Goal: Information Seeking & Learning: Learn about a topic

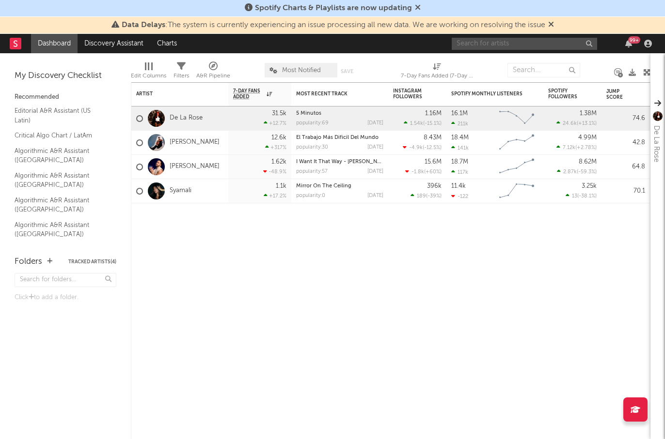
click at [500, 45] on input "text" at bounding box center [523, 44] width 145 height 12
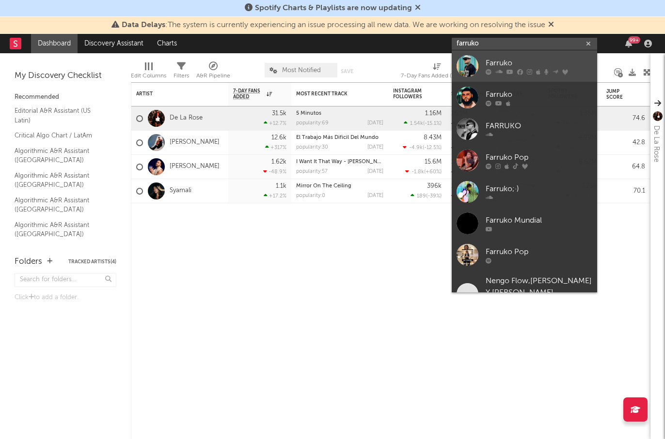
type input "farruko"
click at [478, 70] on div at bounding box center [467, 66] width 22 height 22
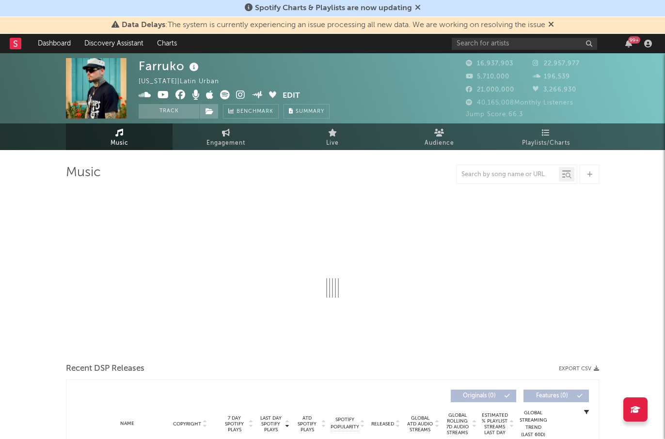
select select "6m"
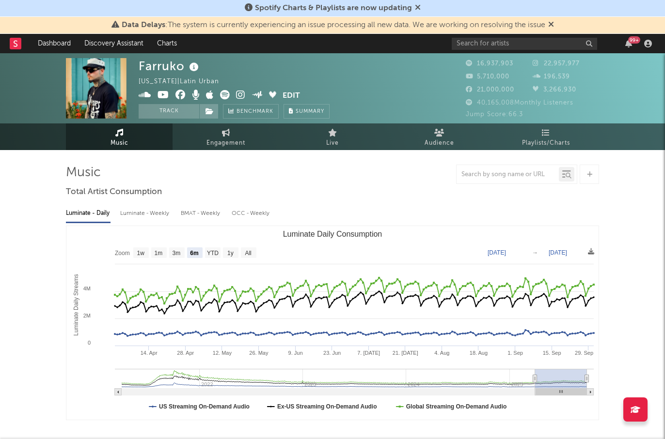
click at [417, 99] on div "Farruko Puerto Rico | Latin Urban Edit Track Benchmark Summary" at bounding box center [296, 88] width 315 height 61
click at [399, 205] on div "Luminate - Daily Luminate - Weekly BMAT - Weekly OCC - Weekly" at bounding box center [332, 213] width 533 height 16
click at [203, 138] on link "Engagement" at bounding box center [225, 137] width 107 height 27
select select "1w"
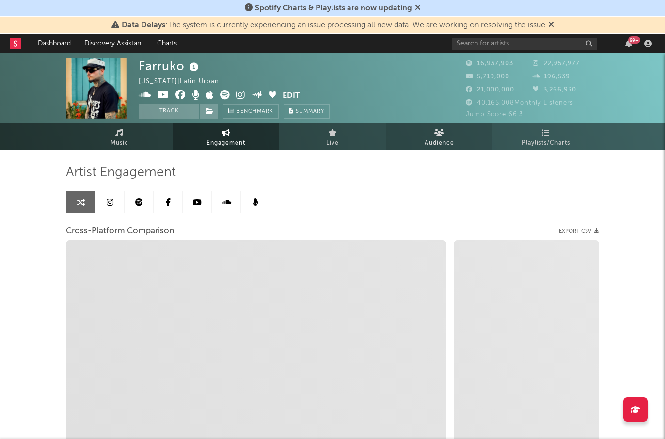
click at [419, 138] on link "Audience" at bounding box center [439, 137] width 107 height 27
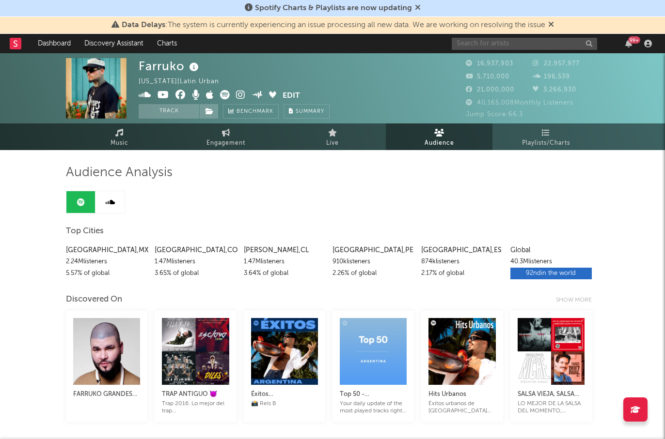
click at [524, 41] on input "text" at bounding box center [523, 44] width 145 height 12
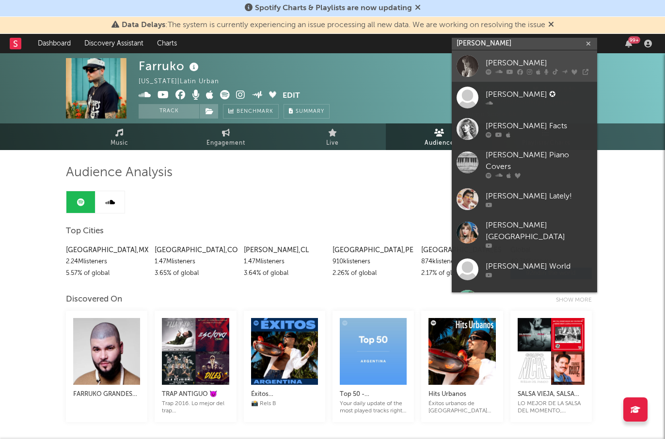
type input "taylor swift"
click at [524, 66] on div "[PERSON_NAME]" at bounding box center [538, 63] width 107 height 12
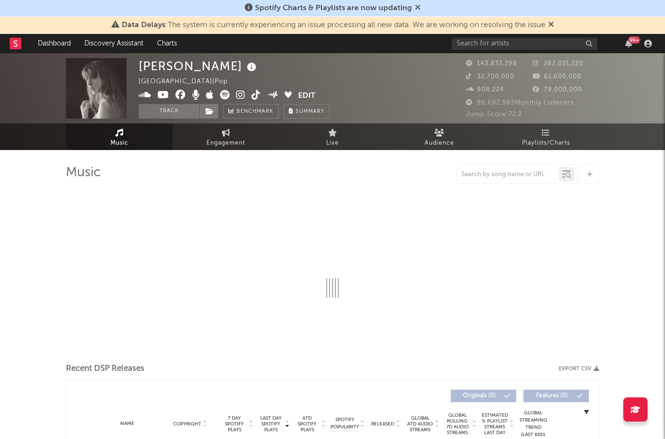
select select "6m"
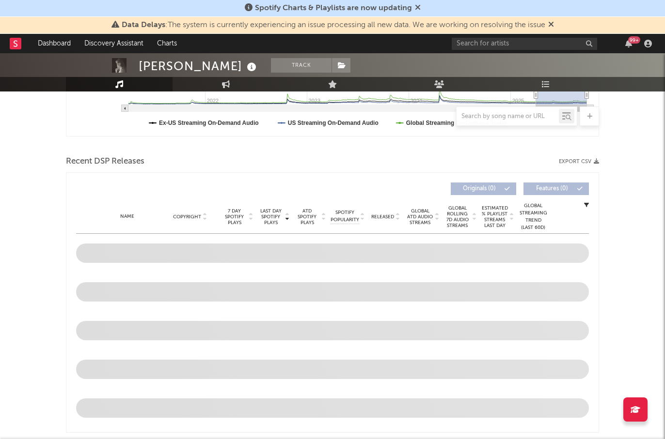
scroll to position [286, 0]
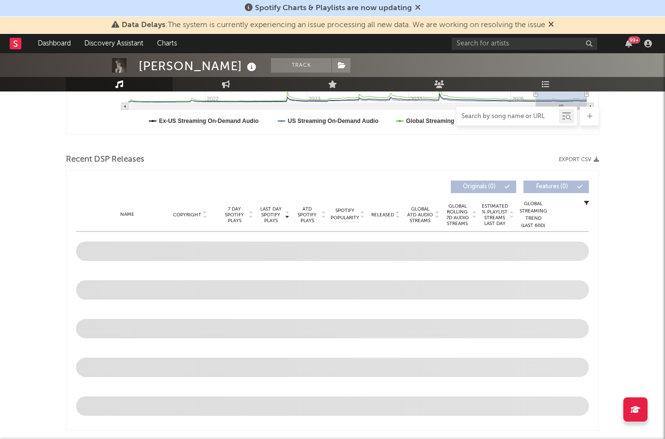
click at [495, 114] on input "text" at bounding box center [507, 117] width 102 height 8
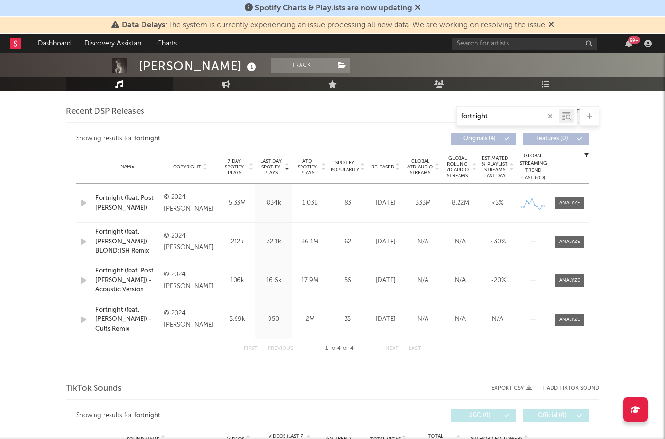
scroll to position [313, 0]
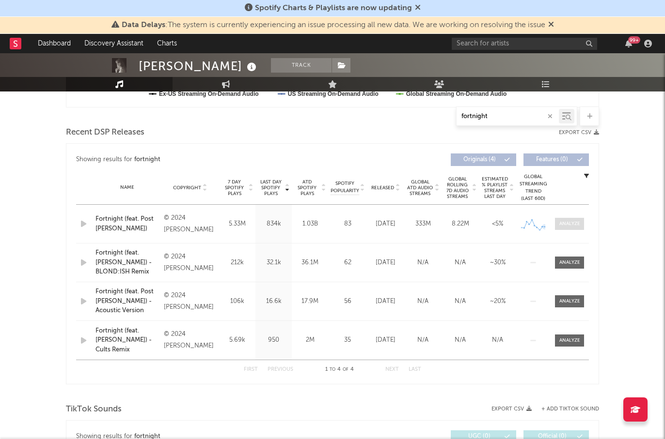
type input "fortnight"
click at [563, 227] on div at bounding box center [569, 223] width 21 height 7
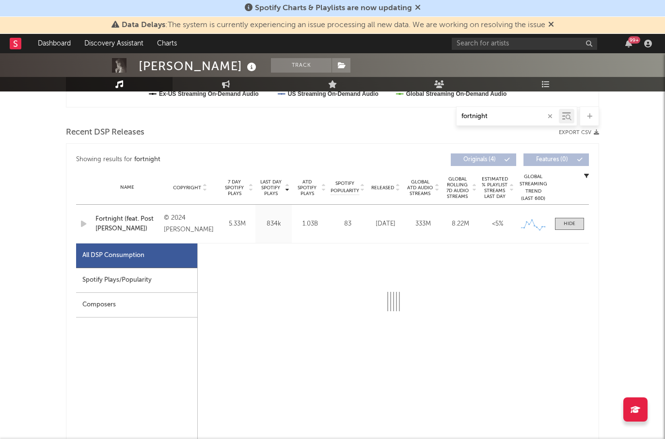
click at [156, 278] on div "Spotify Plays/Popularity" at bounding box center [136, 280] width 121 height 25
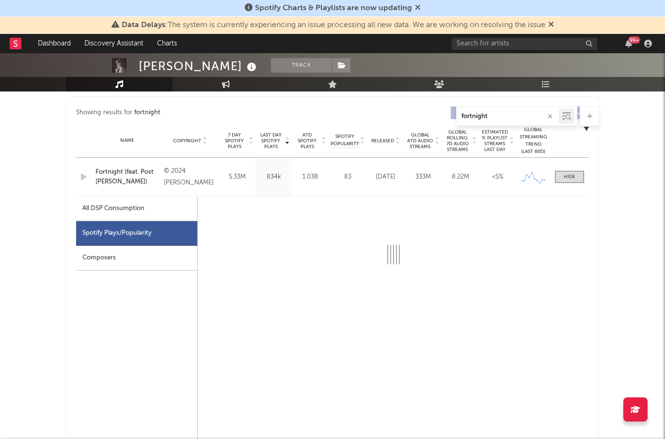
select select "6m"
select select "1w"
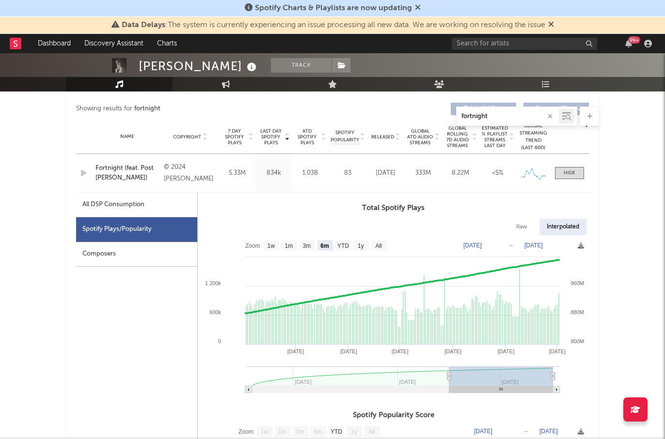
scroll to position [365, 0]
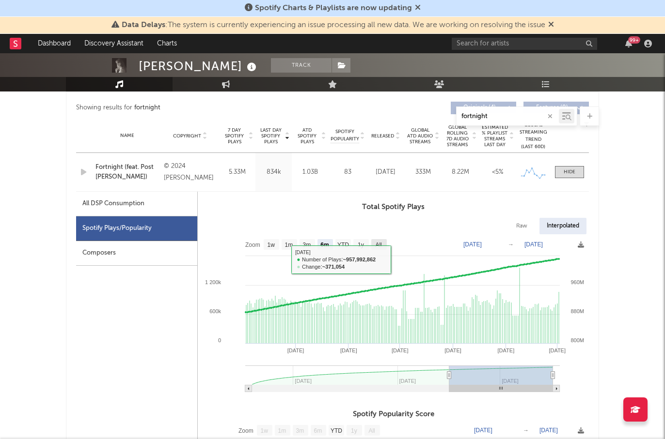
click at [375, 246] on text "All" at bounding box center [378, 245] width 6 height 7
select select "All"
type input "[DATE]"
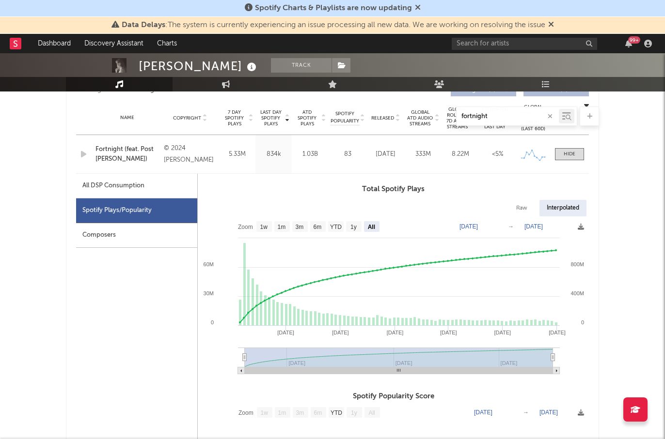
scroll to position [394, 0]
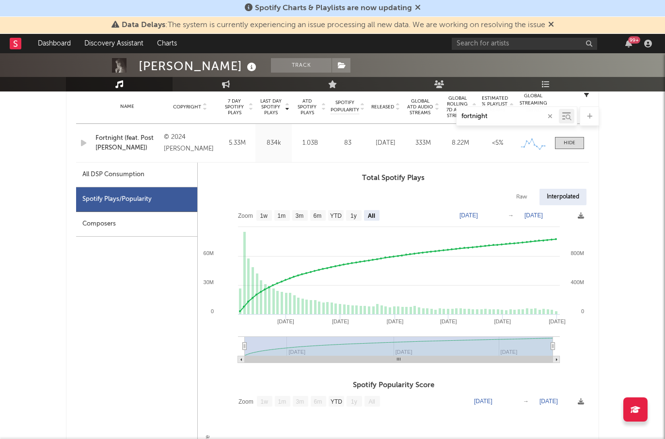
click at [516, 215] on rect at bounding box center [393, 287] width 391 height 165
click at [537, 215] on text "[DATE]" at bounding box center [533, 215] width 18 height 7
click at [524, 215] on input "[DATE]" at bounding box center [537, 216] width 45 height 10
click at [550, 216] on input "[DATE]" at bounding box center [537, 216] width 45 height 10
type input "[DATE]"
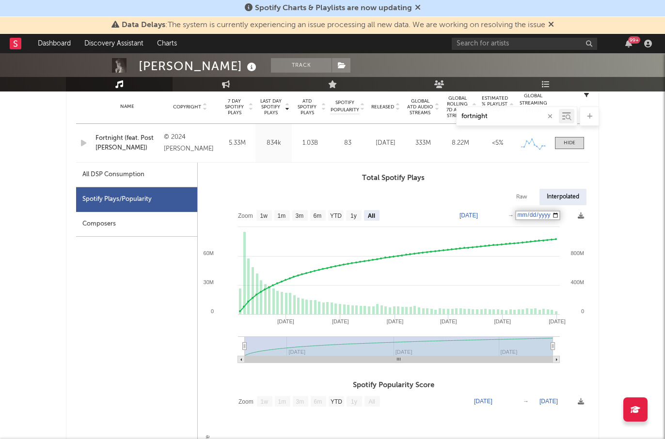
click at [554, 219] on rect at bounding box center [393, 287] width 391 height 165
click at [542, 216] on text "[DATE]" at bounding box center [533, 215] width 18 height 7
click at [526, 216] on input "[DATE]" at bounding box center [537, 216] width 45 height 10
click at [552, 214] on input "[DATE]" at bounding box center [537, 216] width 45 height 10
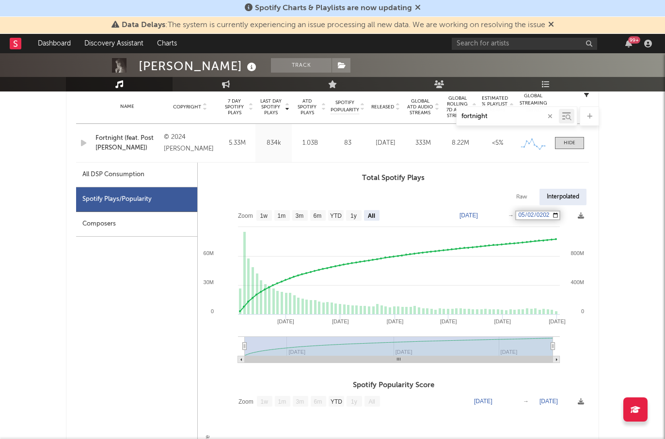
type input "[DATE]"
